Goal: Information Seeking & Learning: Learn about a topic

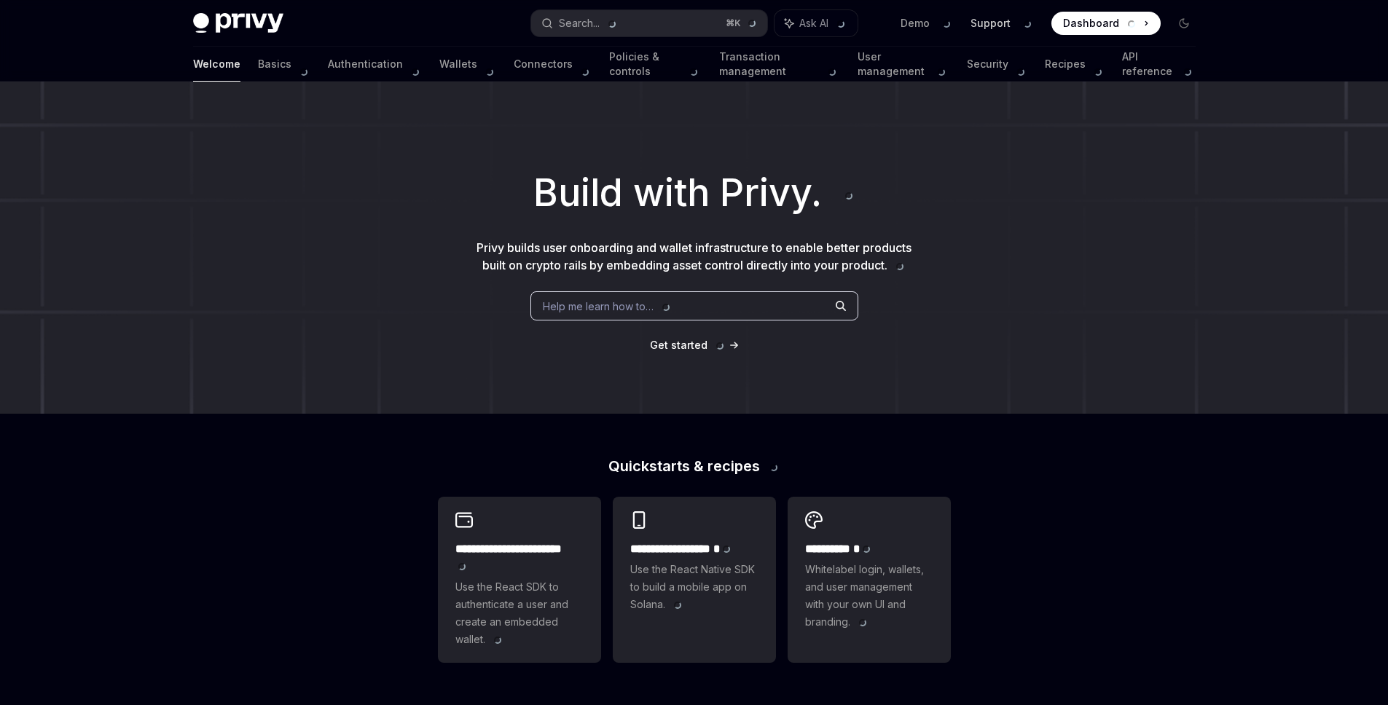
click at [986, 21] on link "Support" at bounding box center [1001, 23] width 63 height 15
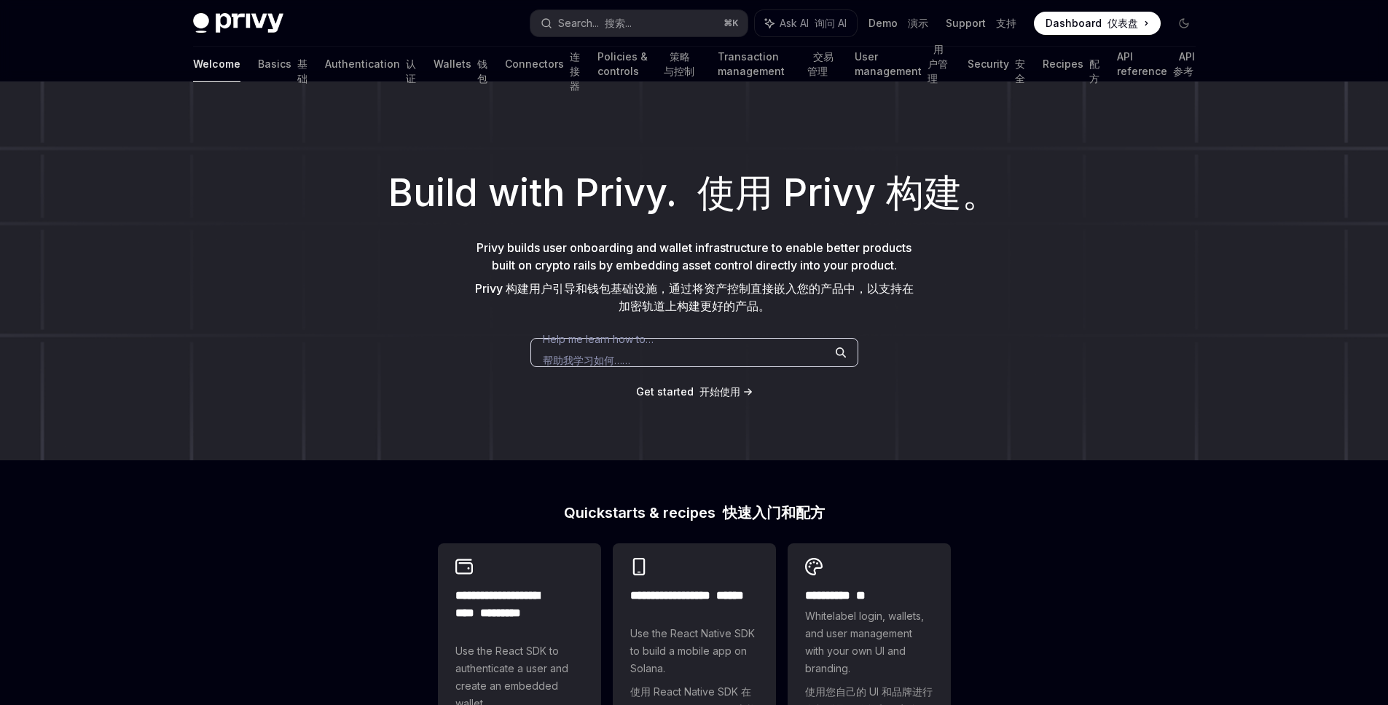
click at [1058, 360] on div "Build with Privy. 使用 Privy 构建。 Privy builds user onboarding and wallet infrastr…" at bounding box center [694, 271] width 1388 height 379
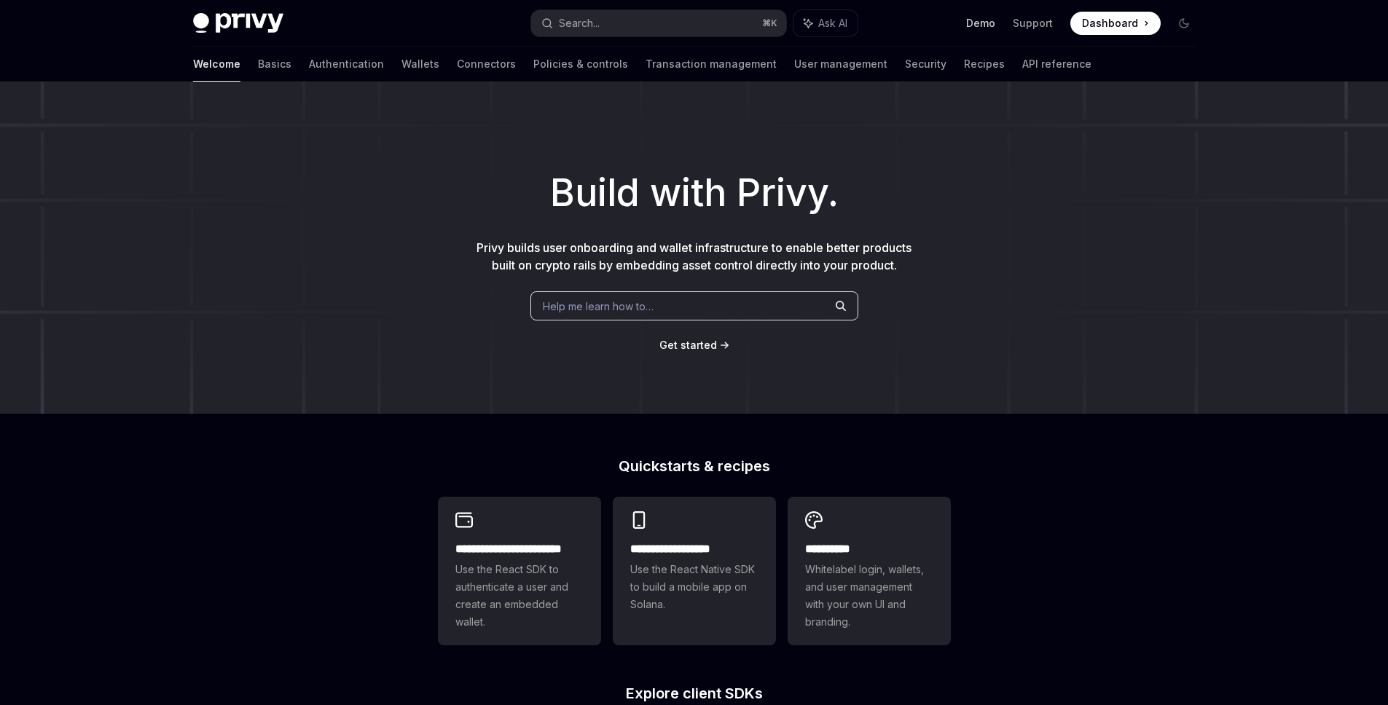
click at [986, 25] on link "Demo" at bounding box center [980, 23] width 29 height 15
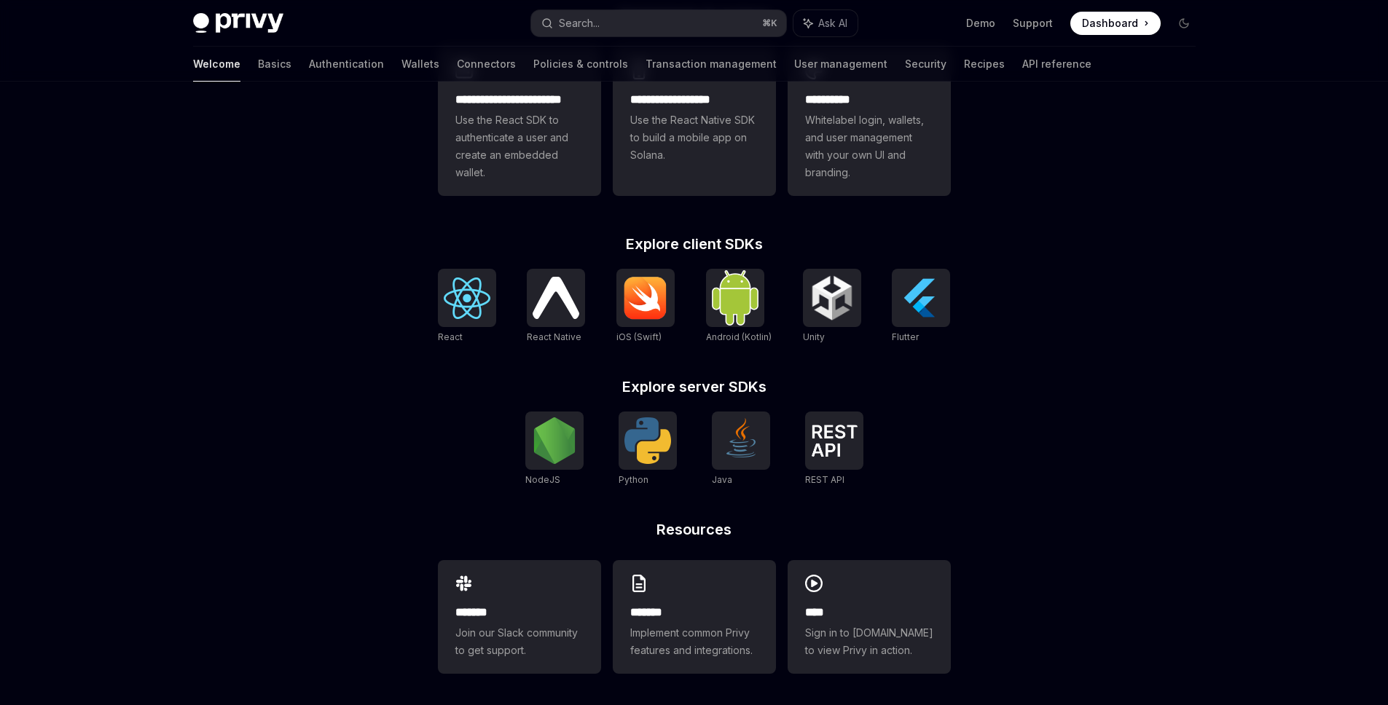
scroll to position [453, 0]
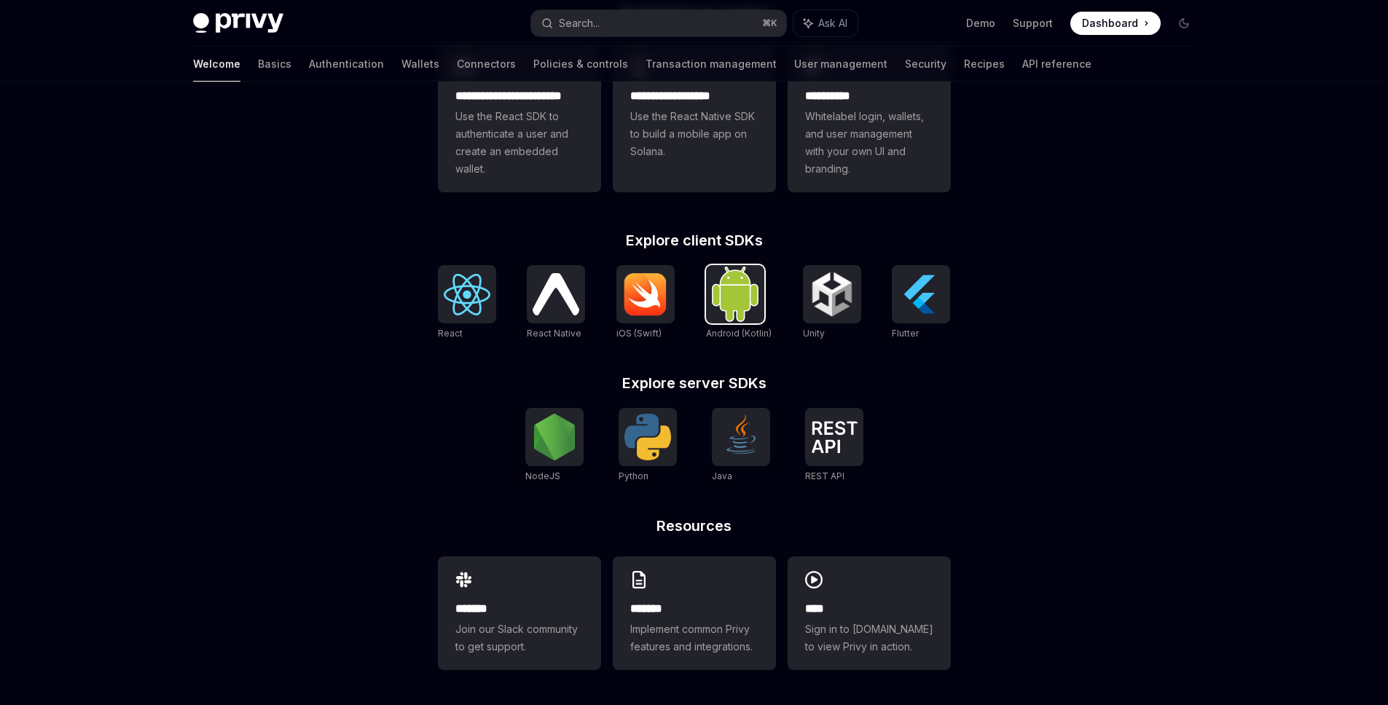
click at [751, 297] on img at bounding box center [735, 294] width 47 height 55
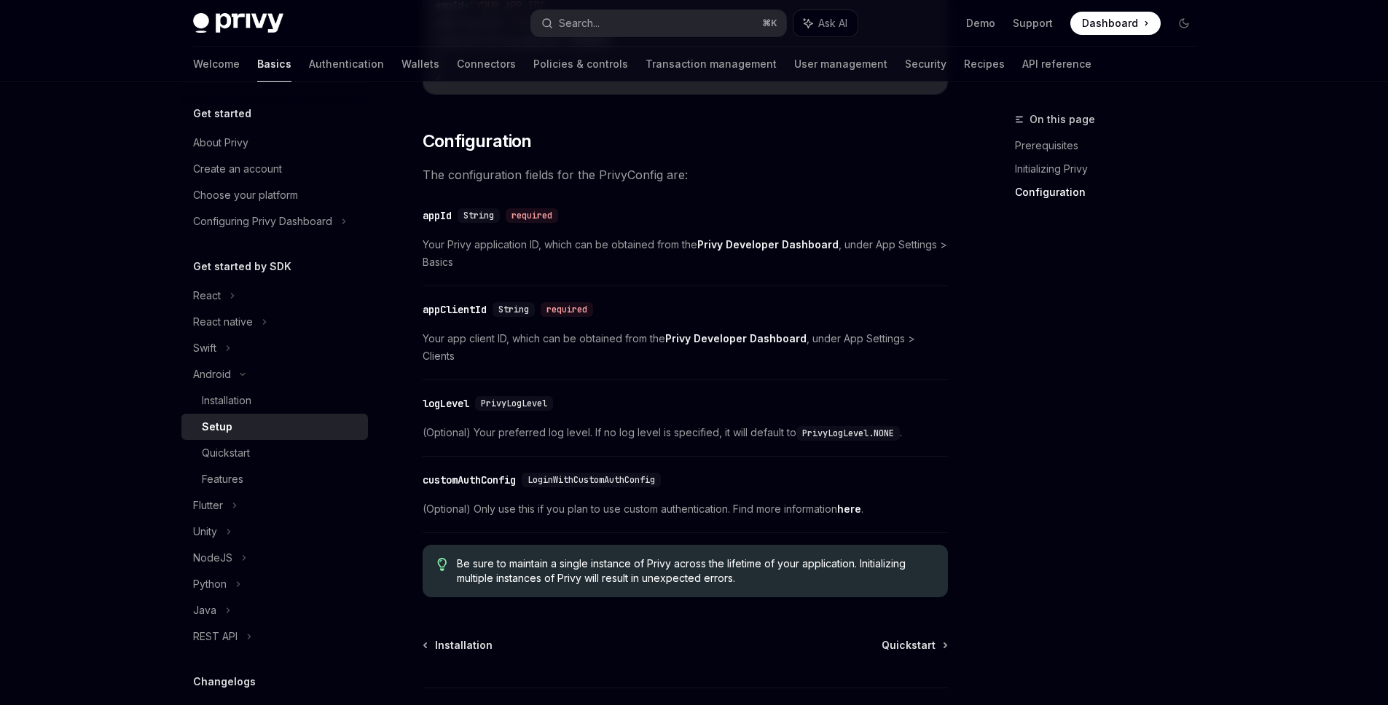
scroll to position [613, 0]
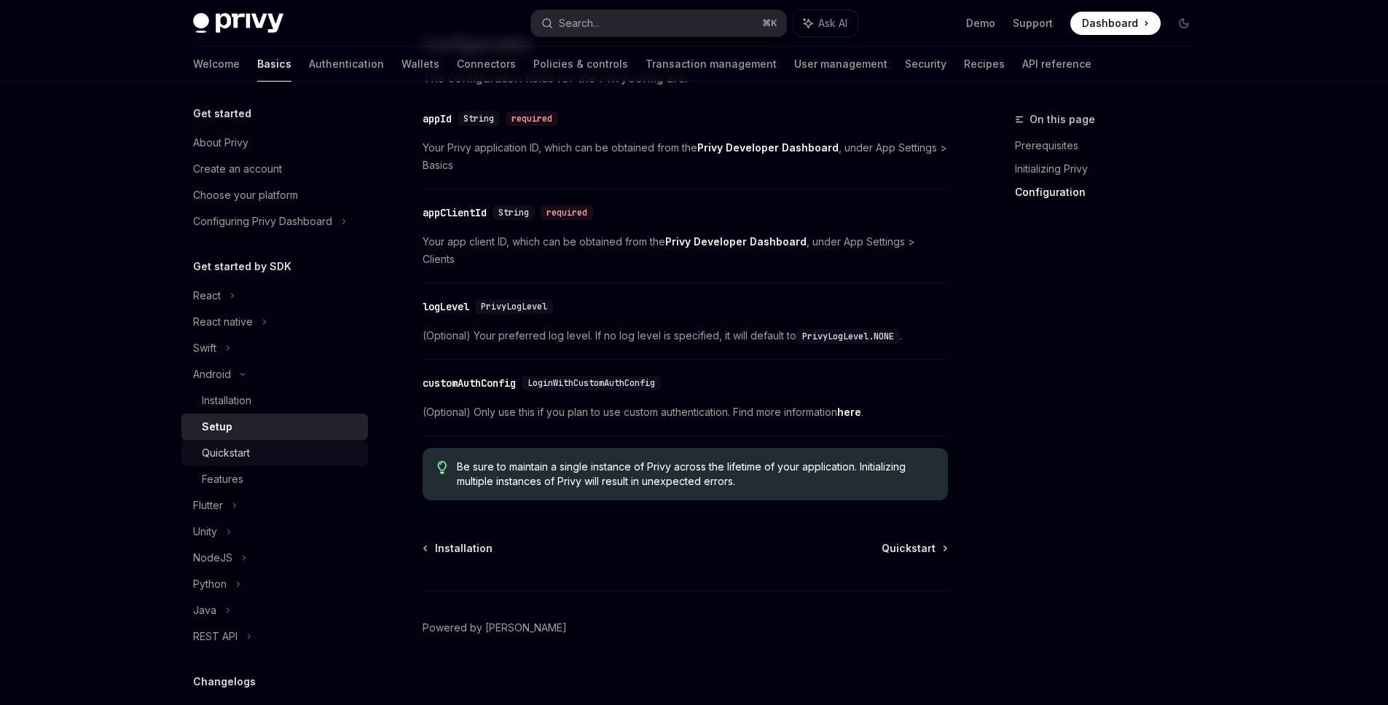
click at [241, 458] on div "Quickstart" at bounding box center [226, 452] width 48 height 17
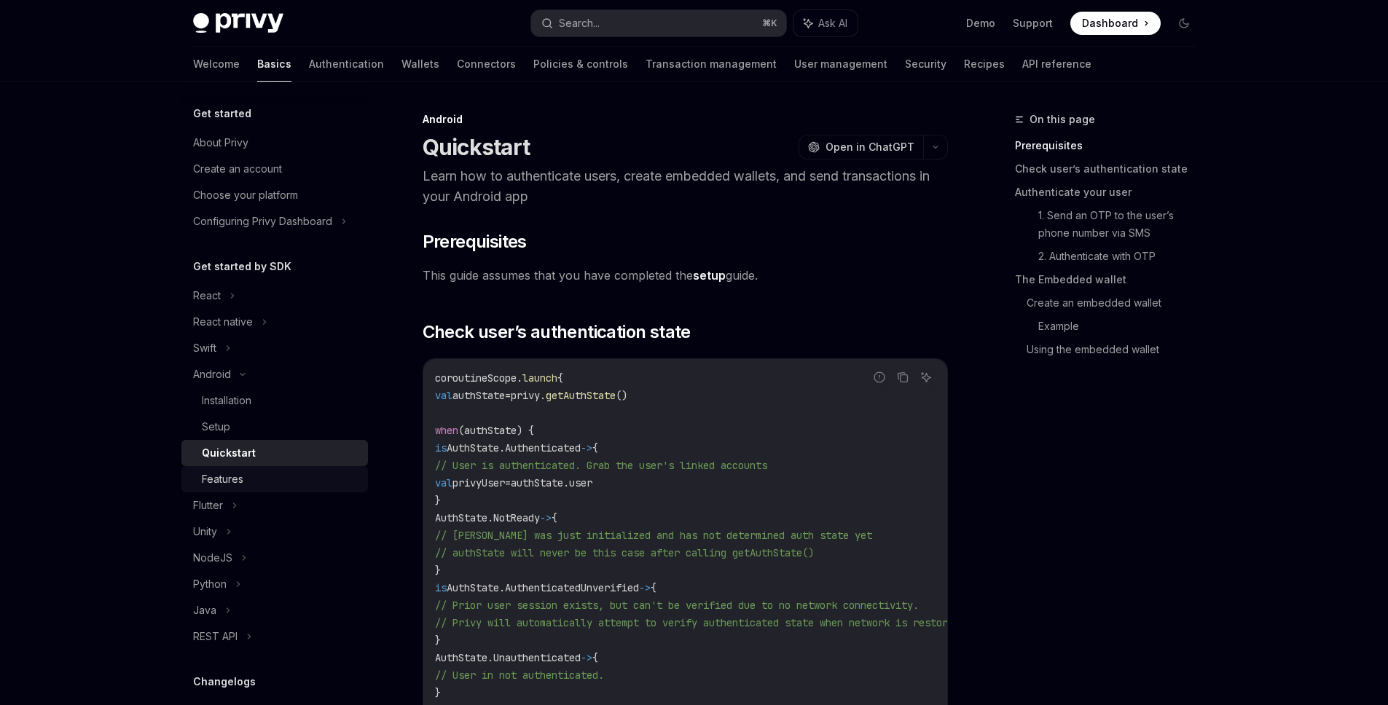
click at [240, 477] on div "Features" at bounding box center [223, 479] width 42 height 17
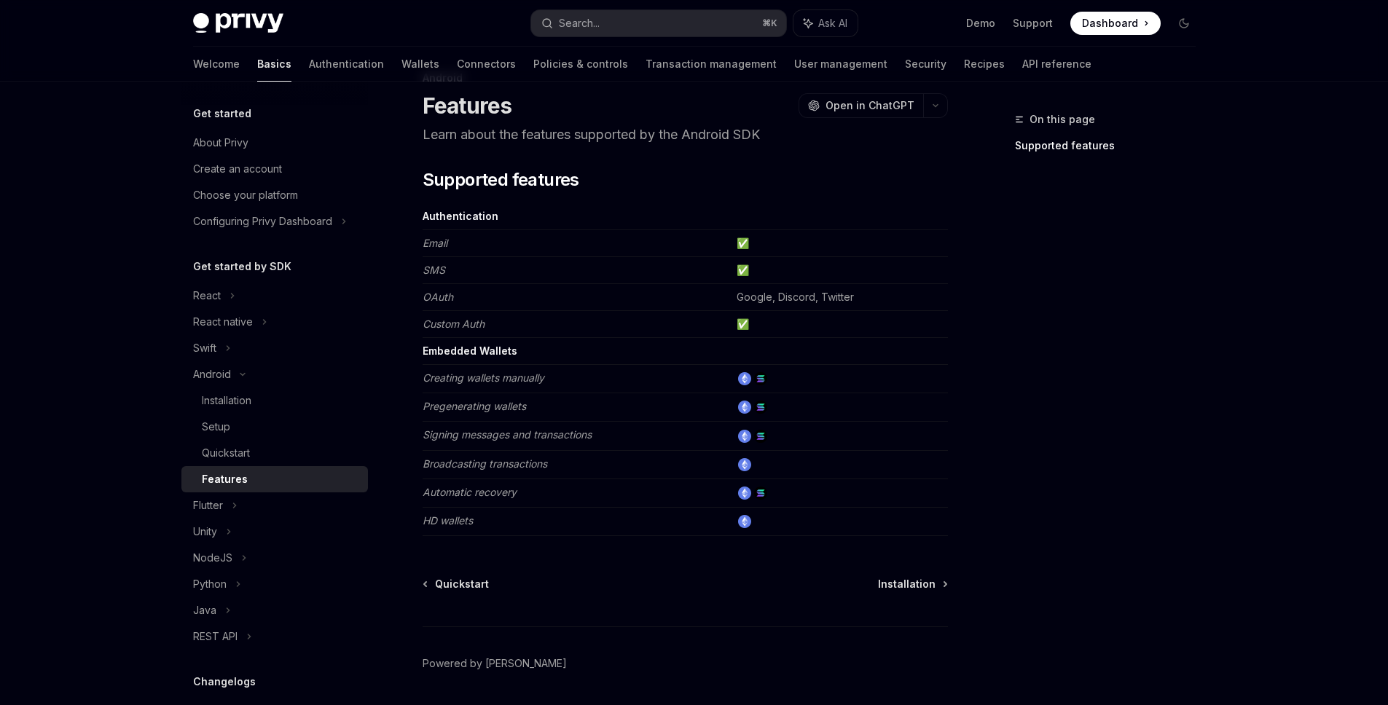
scroll to position [79, 0]
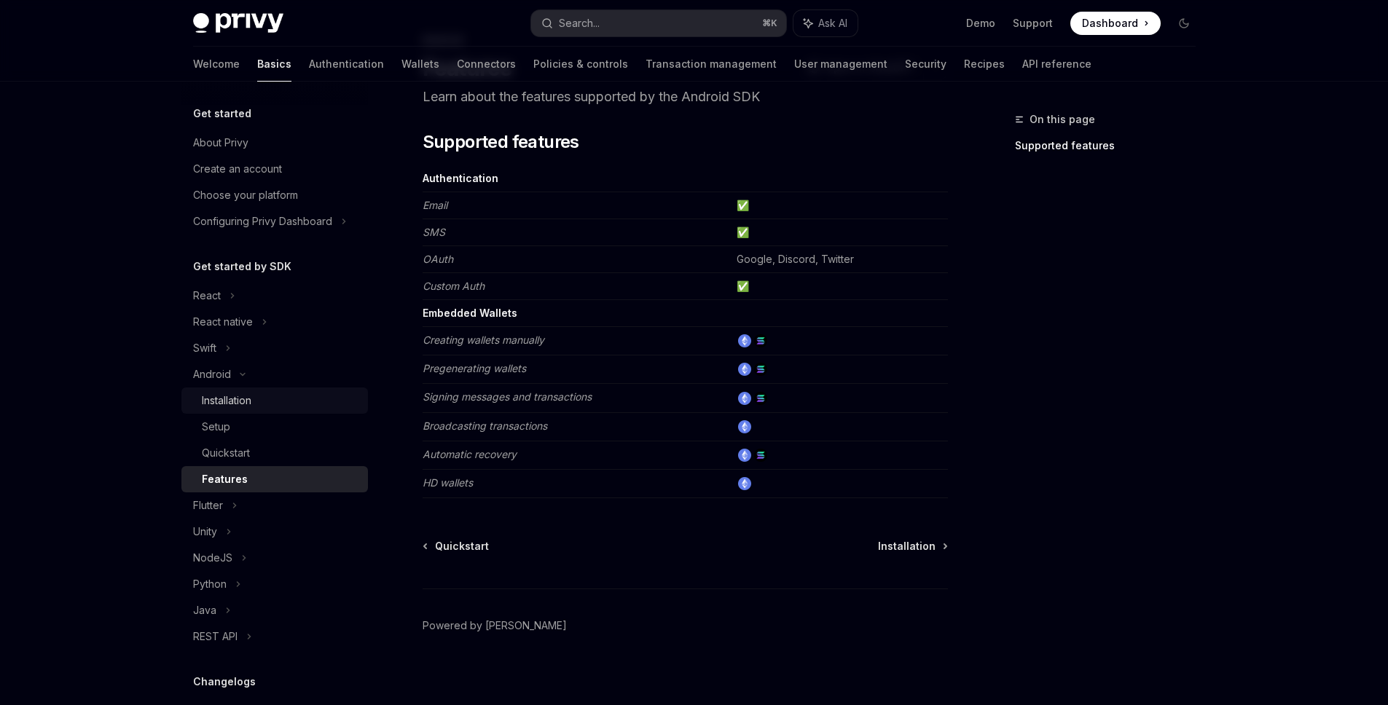
click at [277, 403] on div "Installation" at bounding box center [280, 400] width 157 height 17
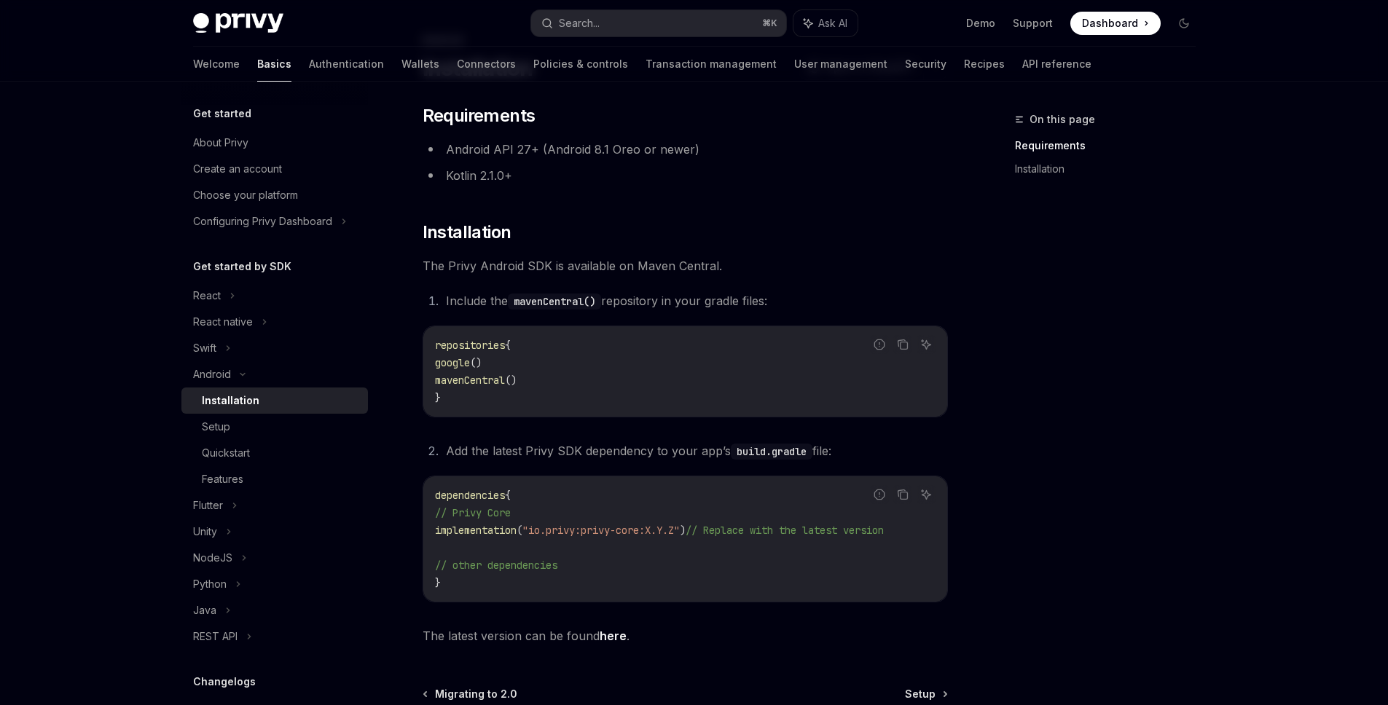
scroll to position [243, 0]
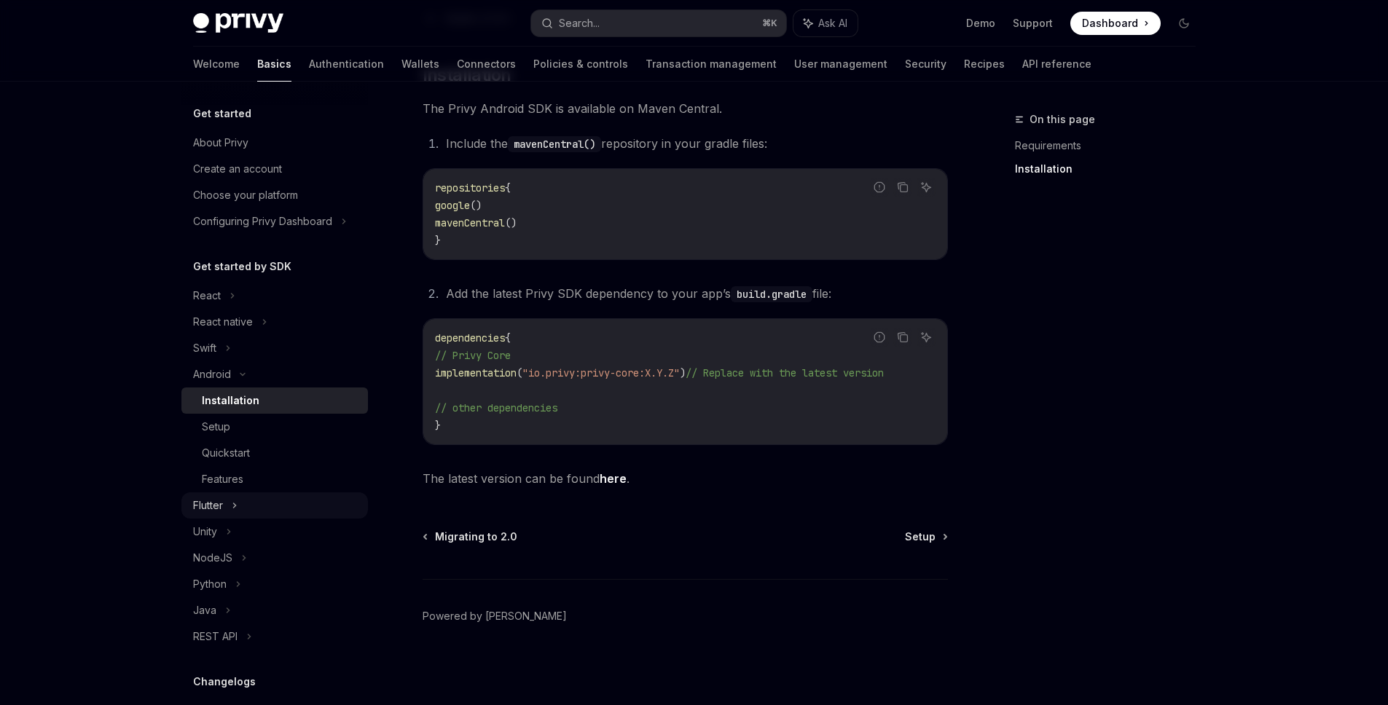
click at [256, 495] on div "Flutter" at bounding box center [274, 505] width 186 height 26
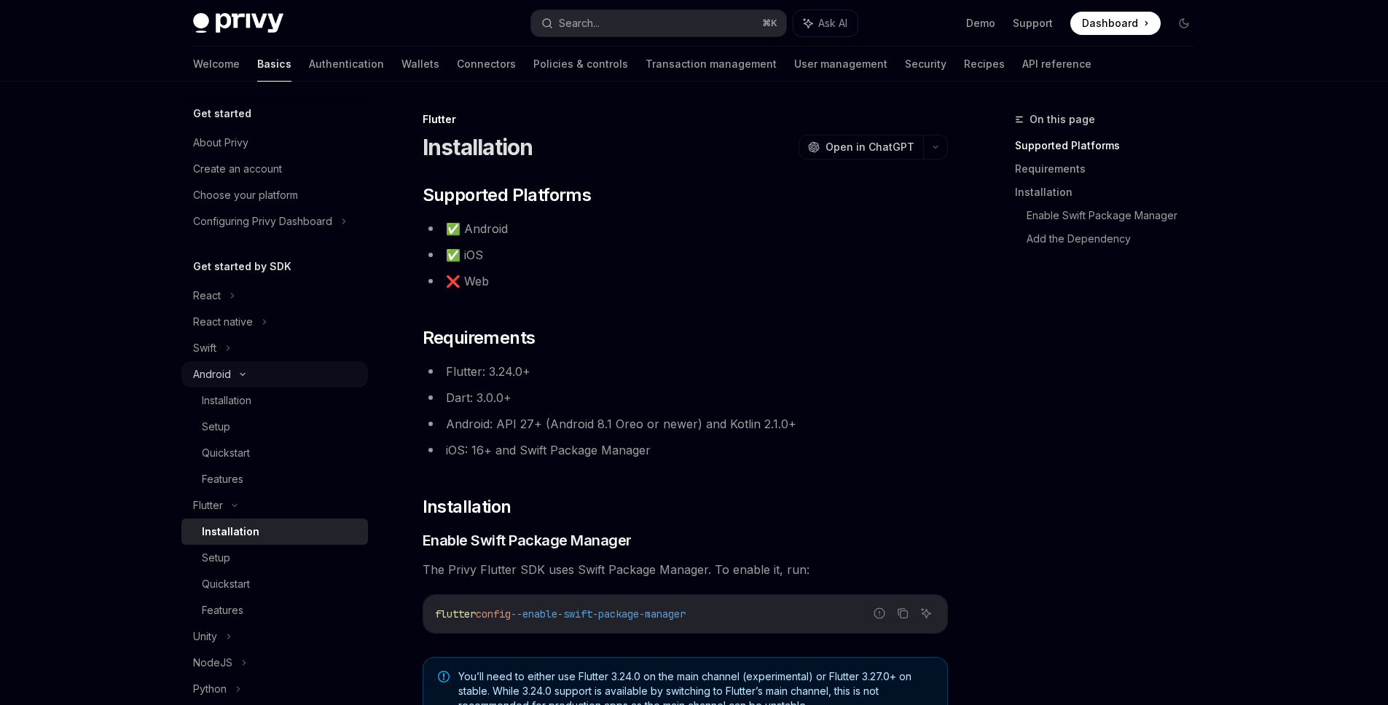
click at [255, 377] on div "Android" at bounding box center [274, 374] width 186 height 26
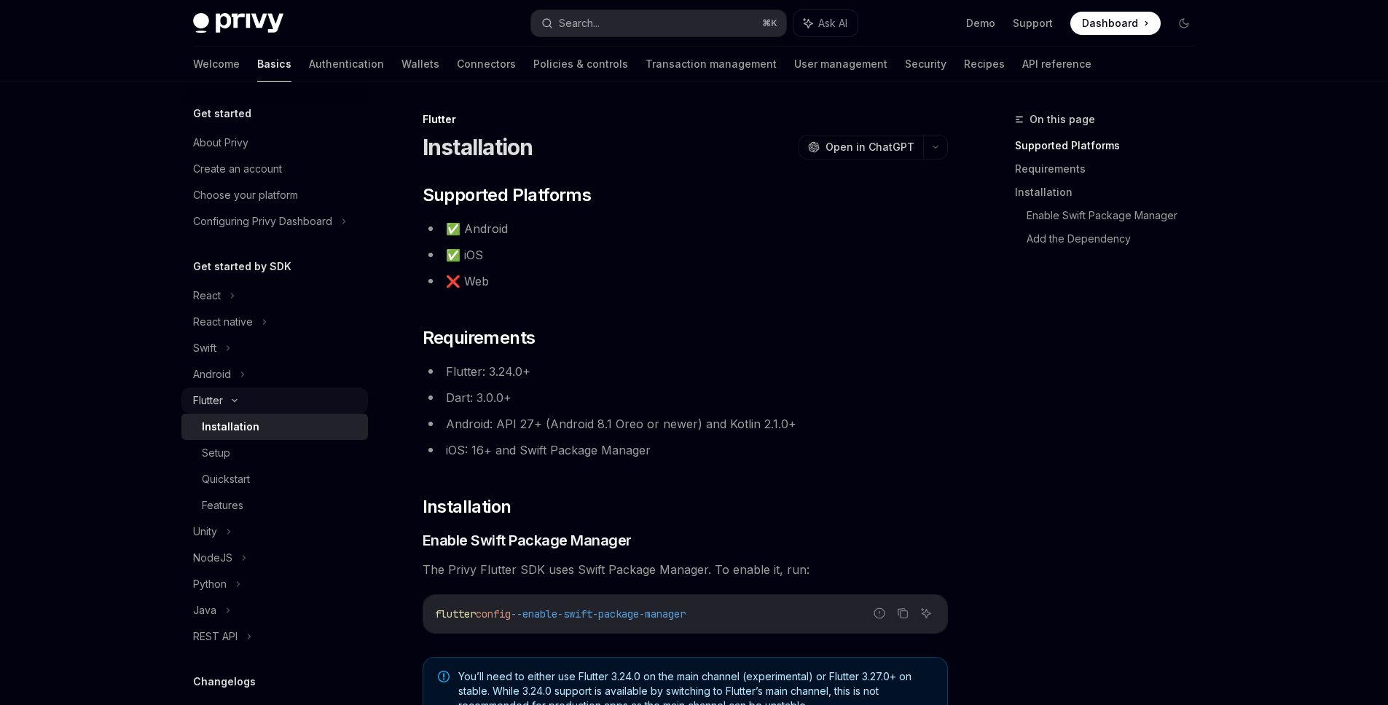
click at [249, 403] on div "Flutter" at bounding box center [274, 401] width 186 height 26
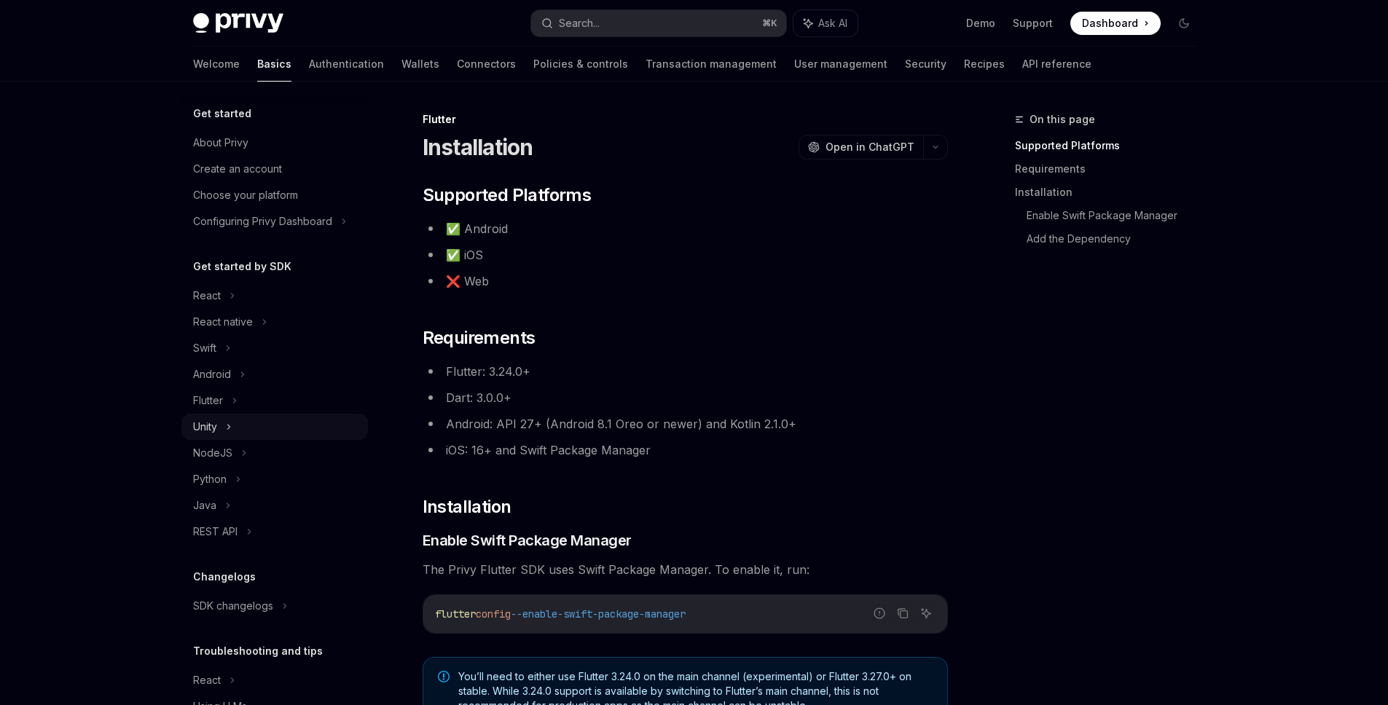
click at [232, 428] on icon at bounding box center [229, 426] width 6 height 17
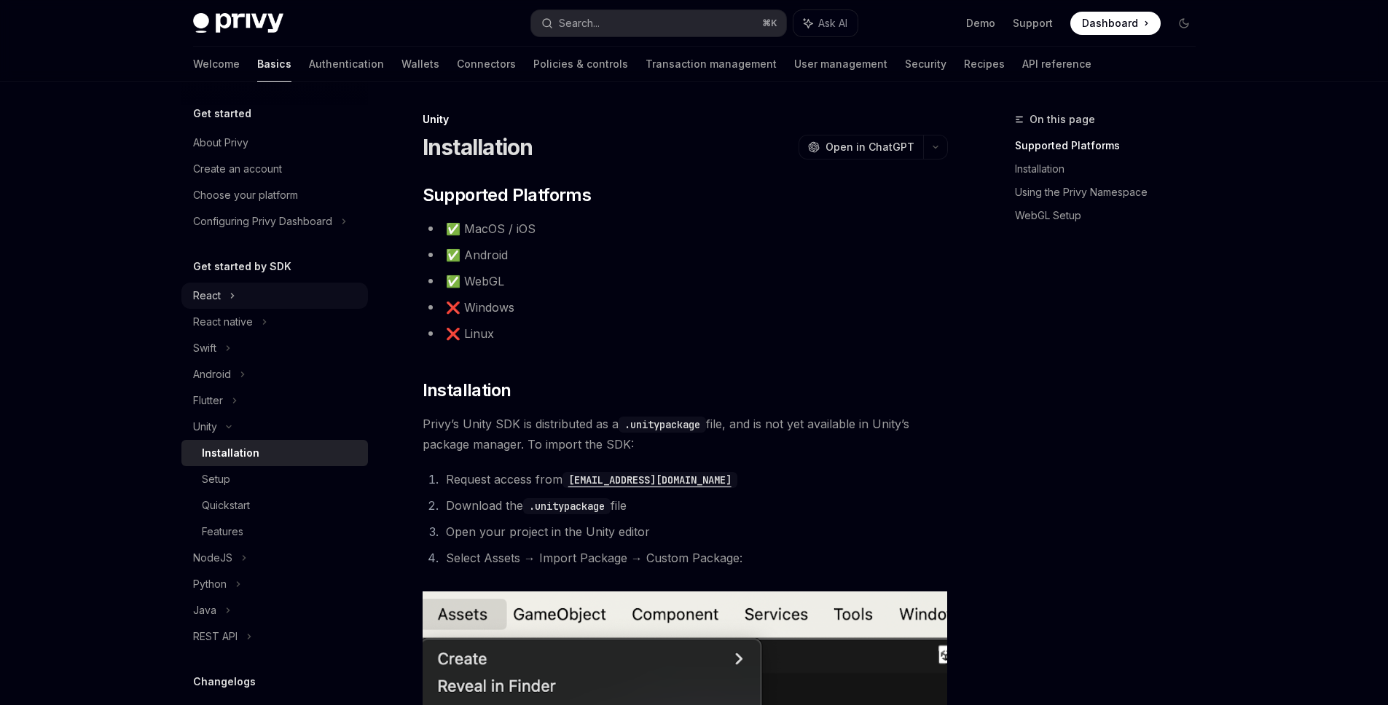
click at [250, 290] on div "React" at bounding box center [274, 296] width 186 height 26
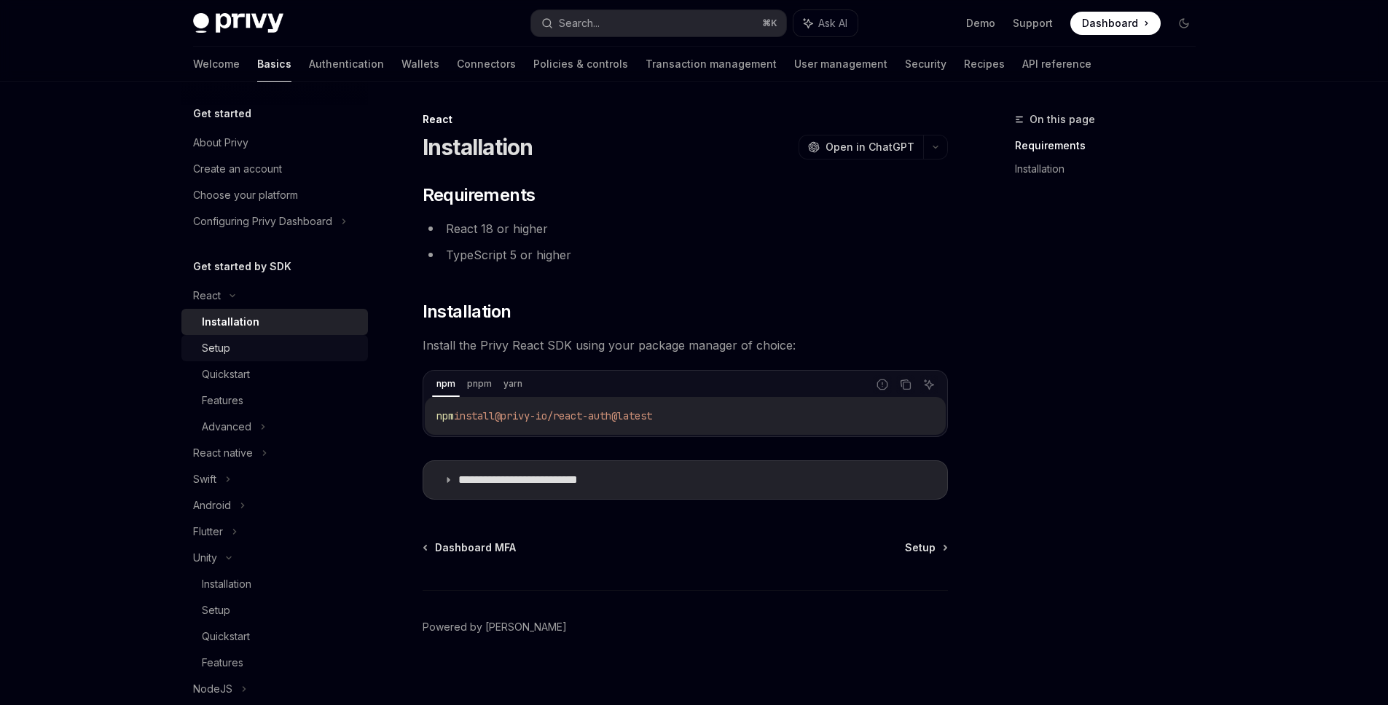
click at [254, 346] on div "Setup" at bounding box center [280, 347] width 157 height 17
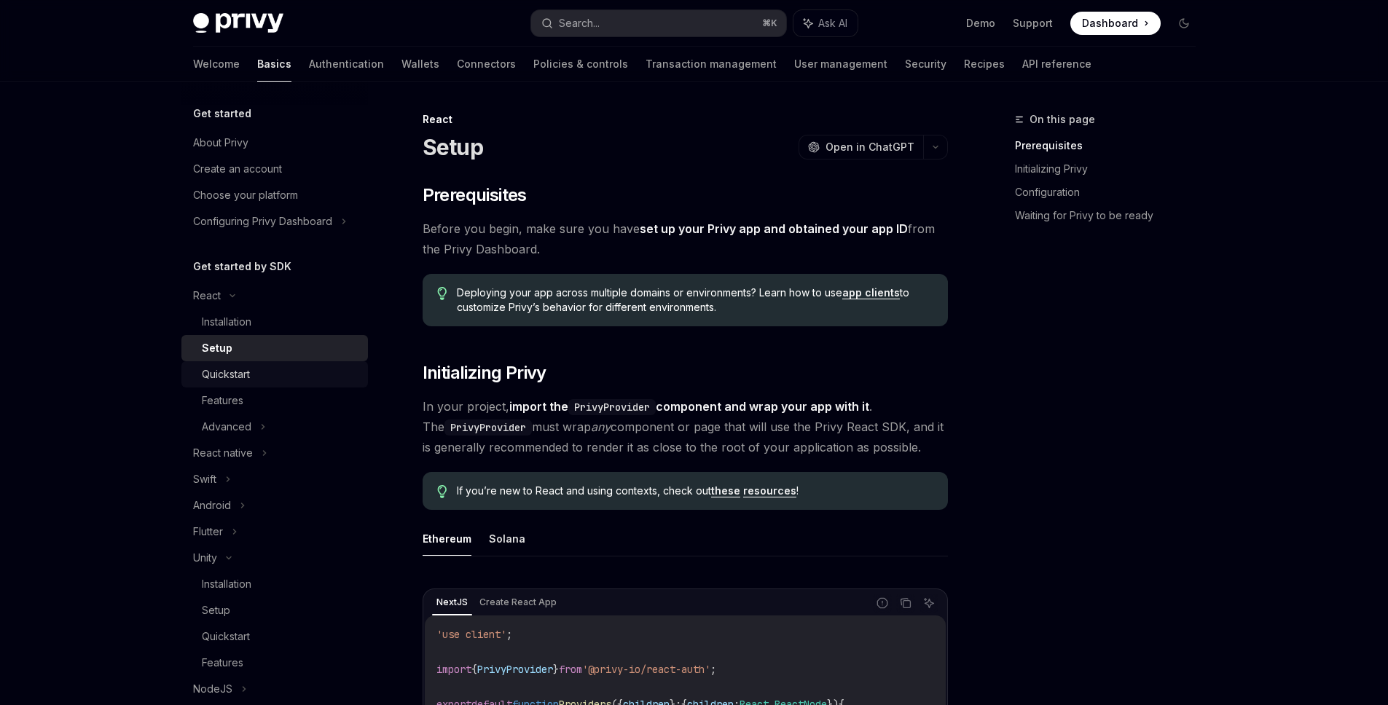
click at [251, 373] on div "Quickstart" at bounding box center [280, 374] width 157 height 17
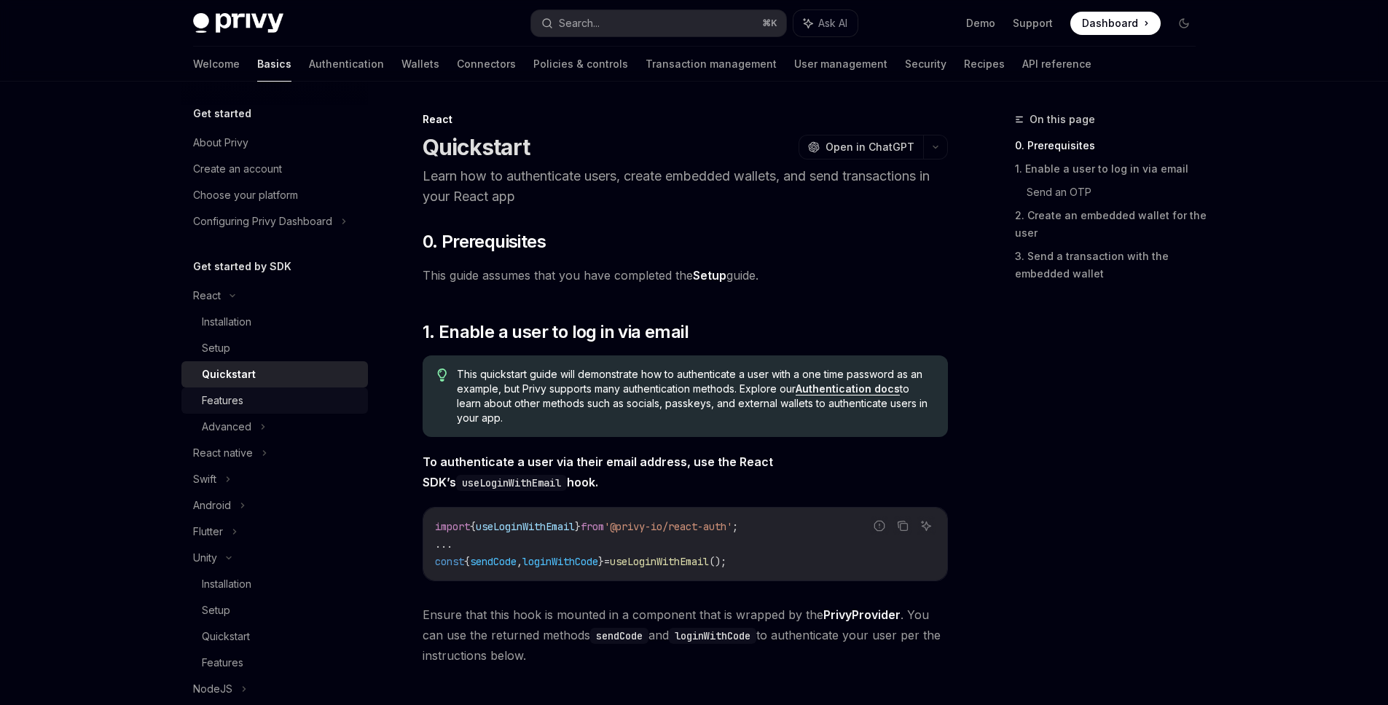
click at [243, 409] on link "Features" at bounding box center [274, 401] width 186 height 26
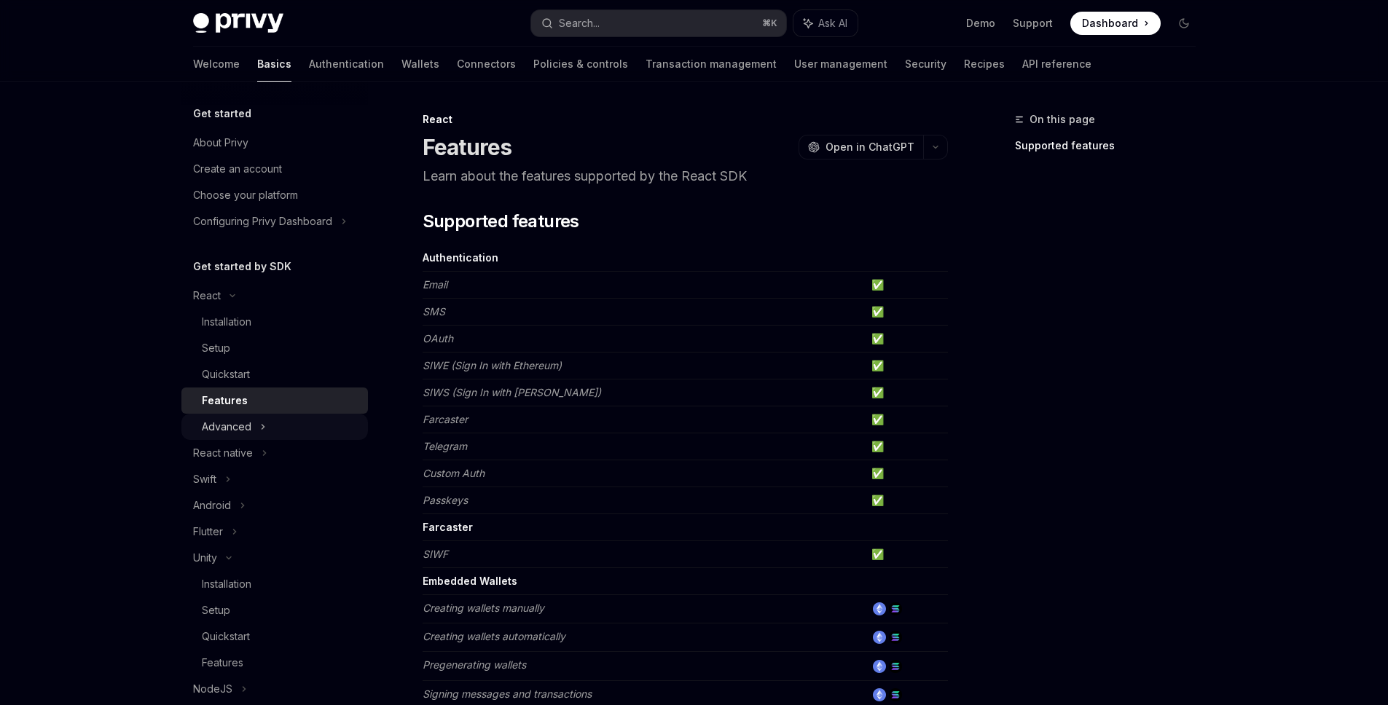
click at [251, 426] on div "Advanced" at bounding box center [274, 427] width 186 height 26
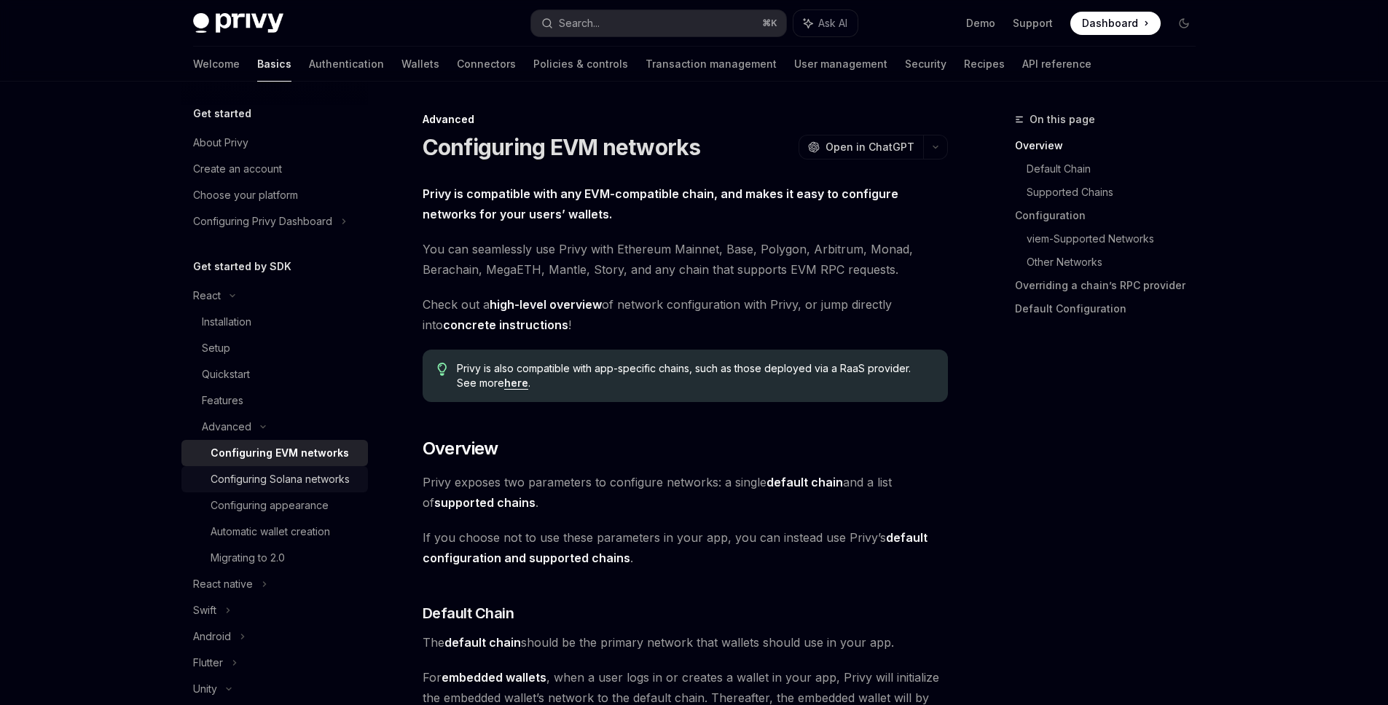
click at [258, 475] on div "Configuring Solana networks" at bounding box center [280, 479] width 139 height 17
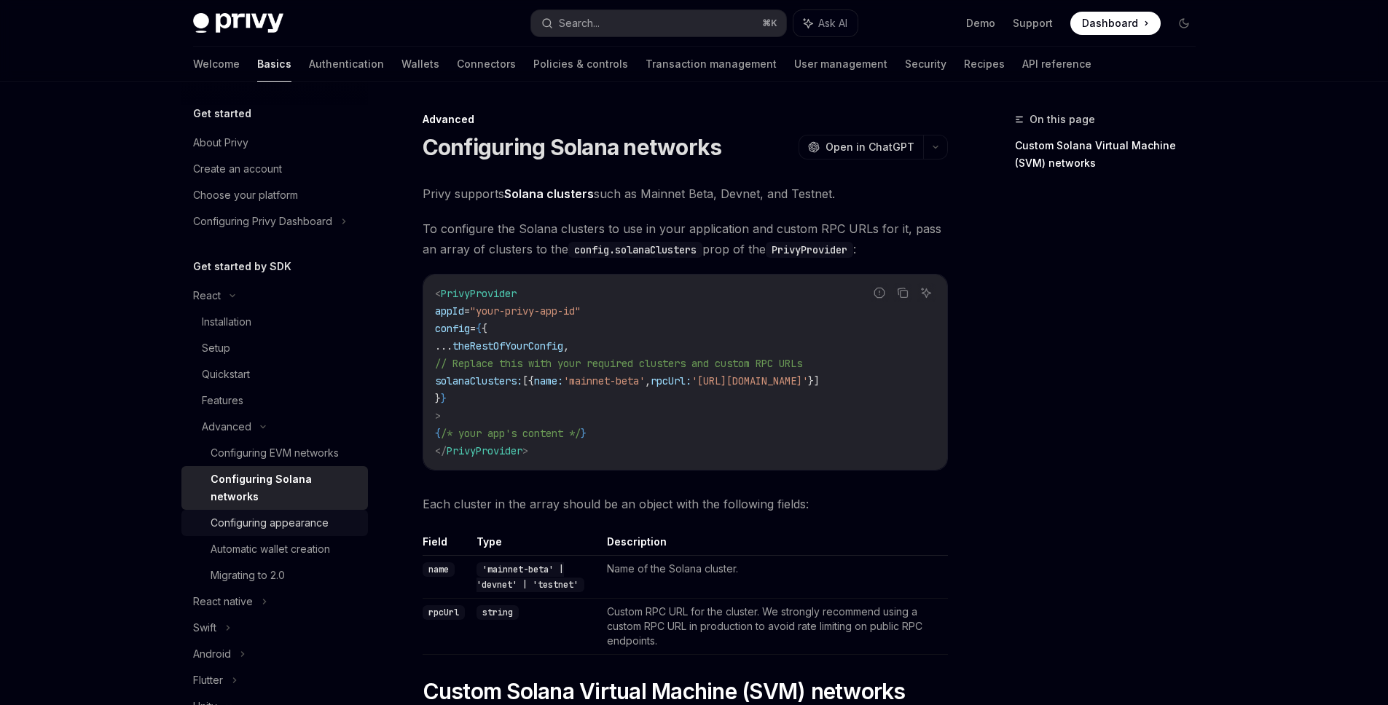
click at [264, 515] on div "Configuring appearance" at bounding box center [270, 522] width 118 height 17
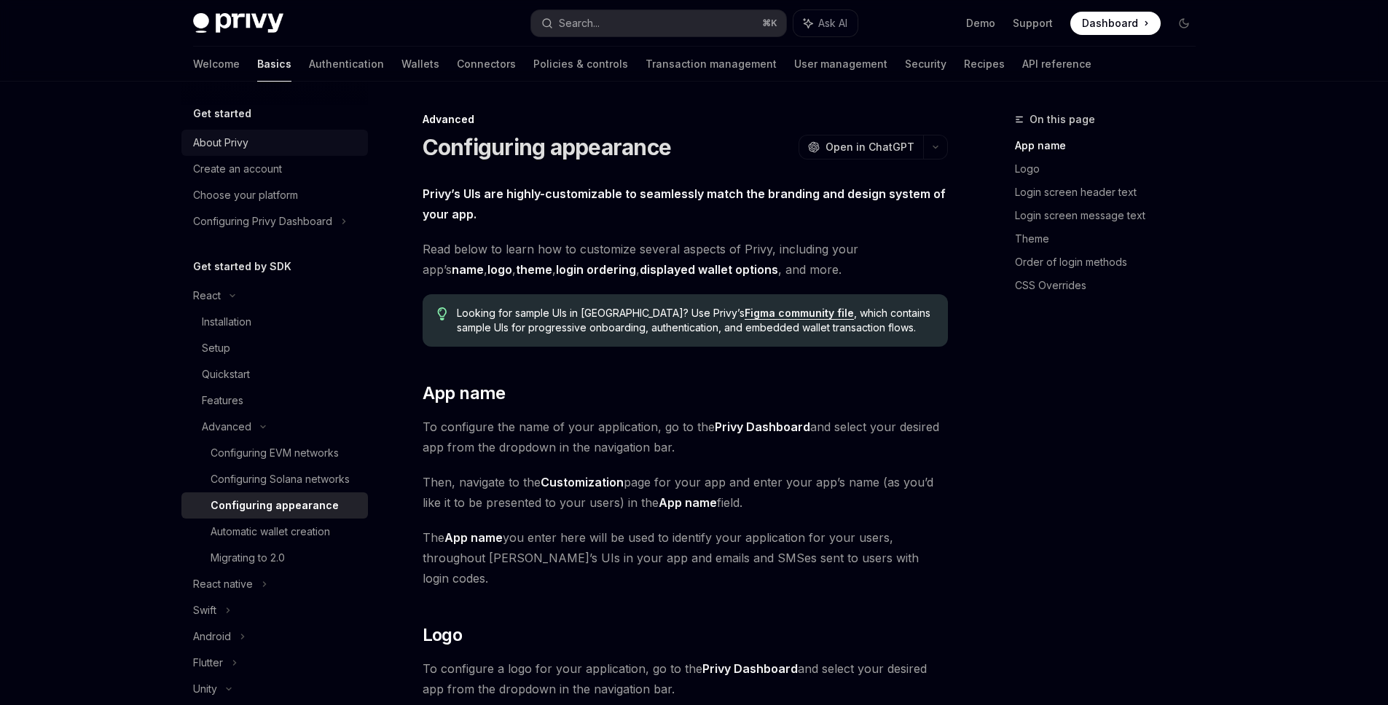
click at [254, 149] on div "About Privy" at bounding box center [276, 142] width 166 height 17
type textarea "*"
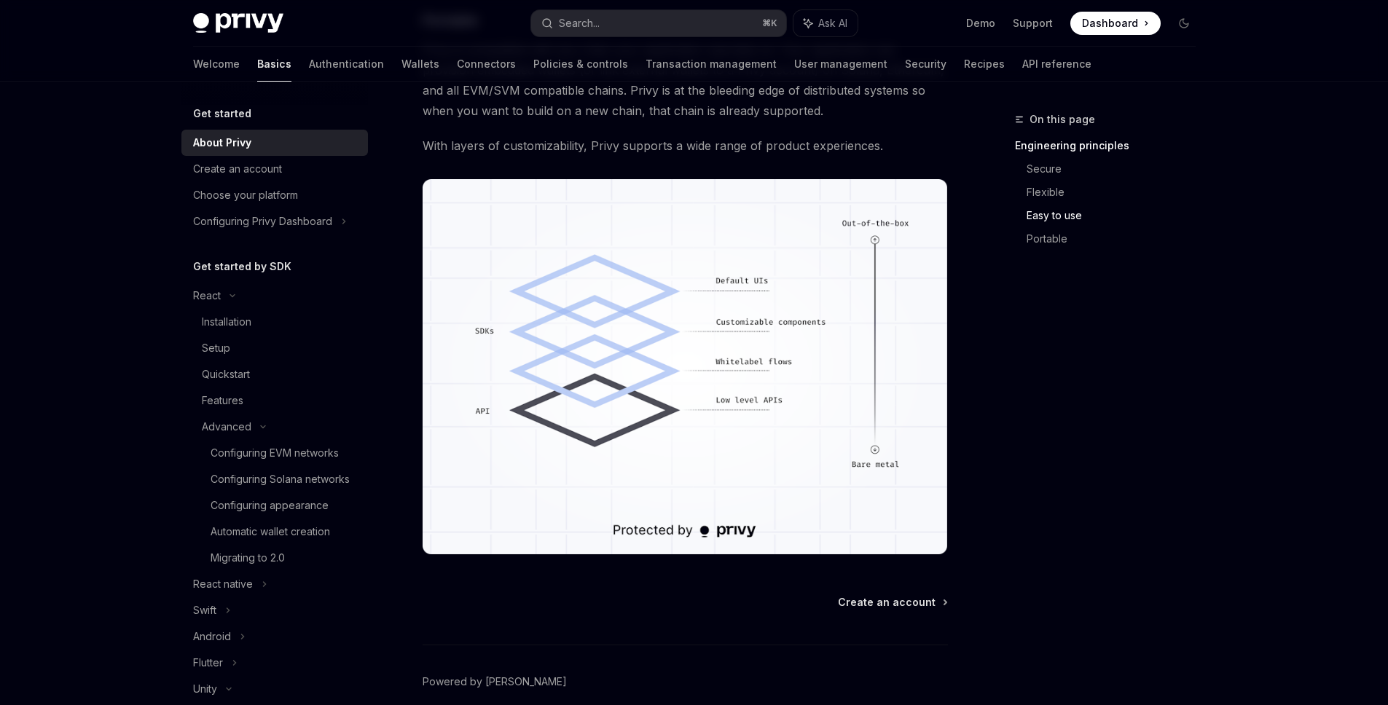
scroll to position [1201, 0]
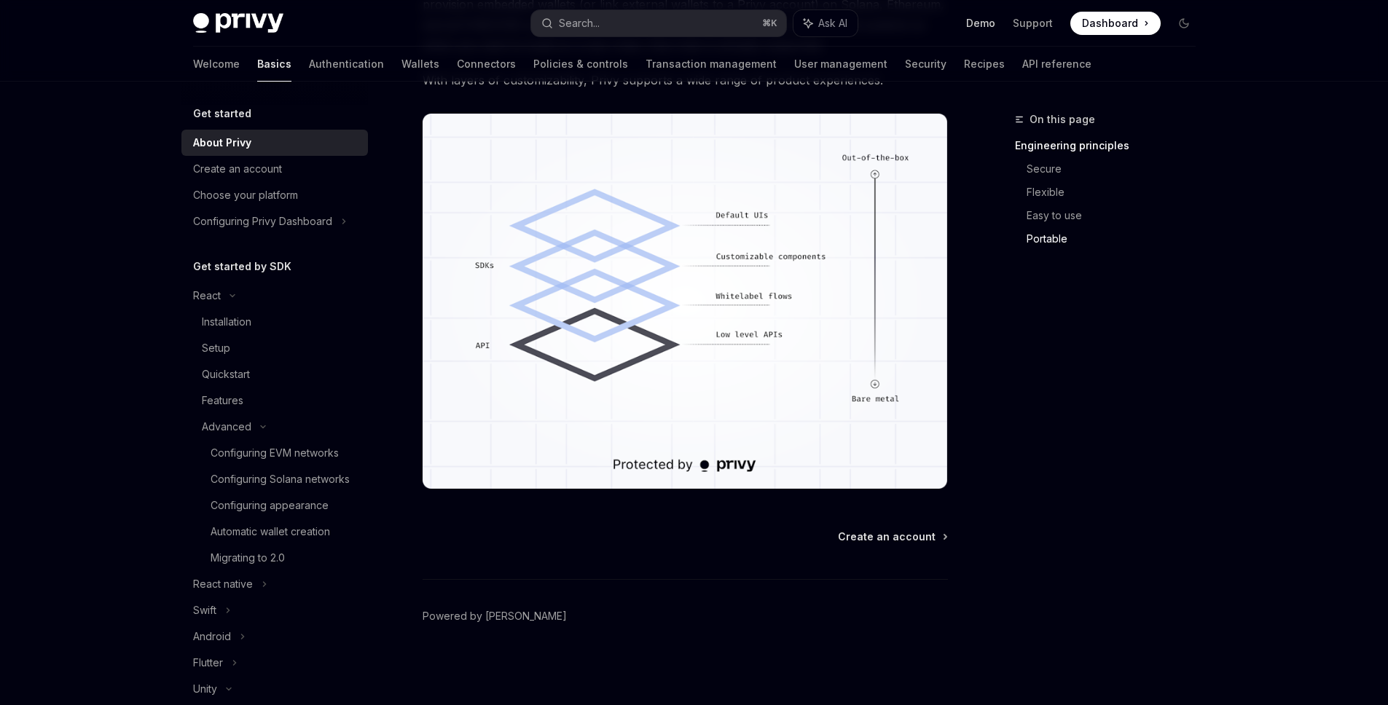
click at [982, 24] on link "Demo" at bounding box center [980, 23] width 29 height 15
